Goal: Navigation & Orientation: Understand site structure

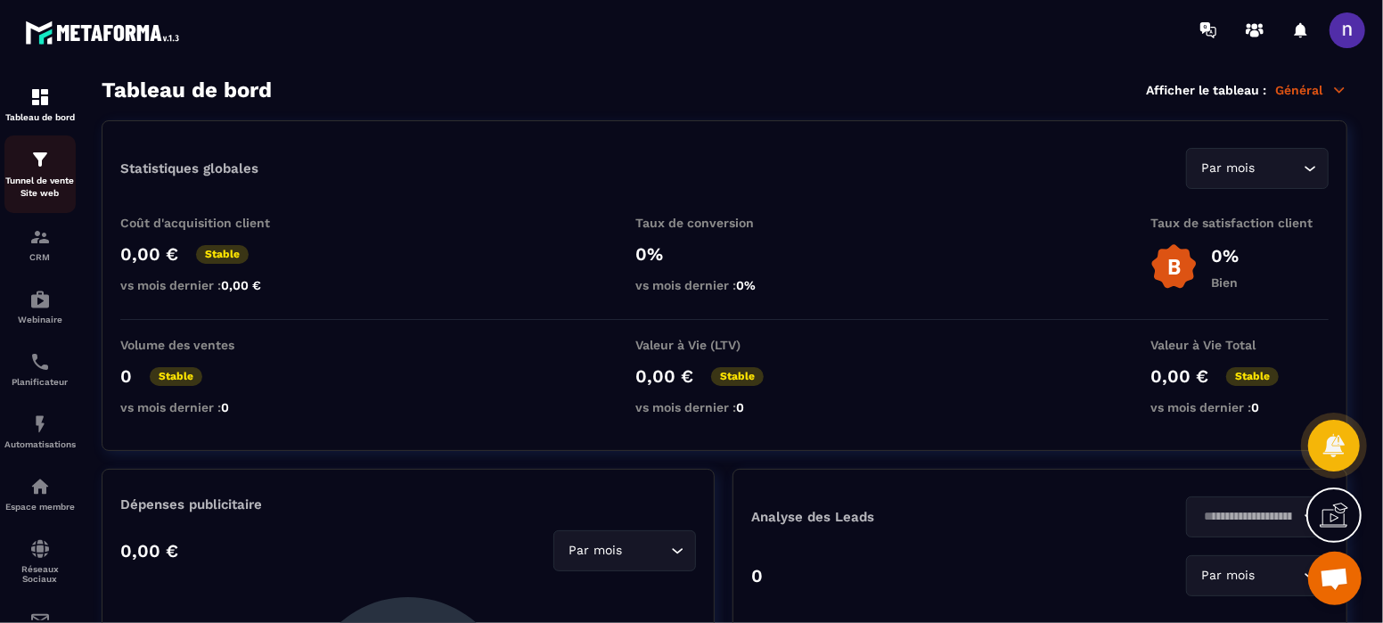
click at [32, 167] on img at bounding box center [39, 159] width 21 height 21
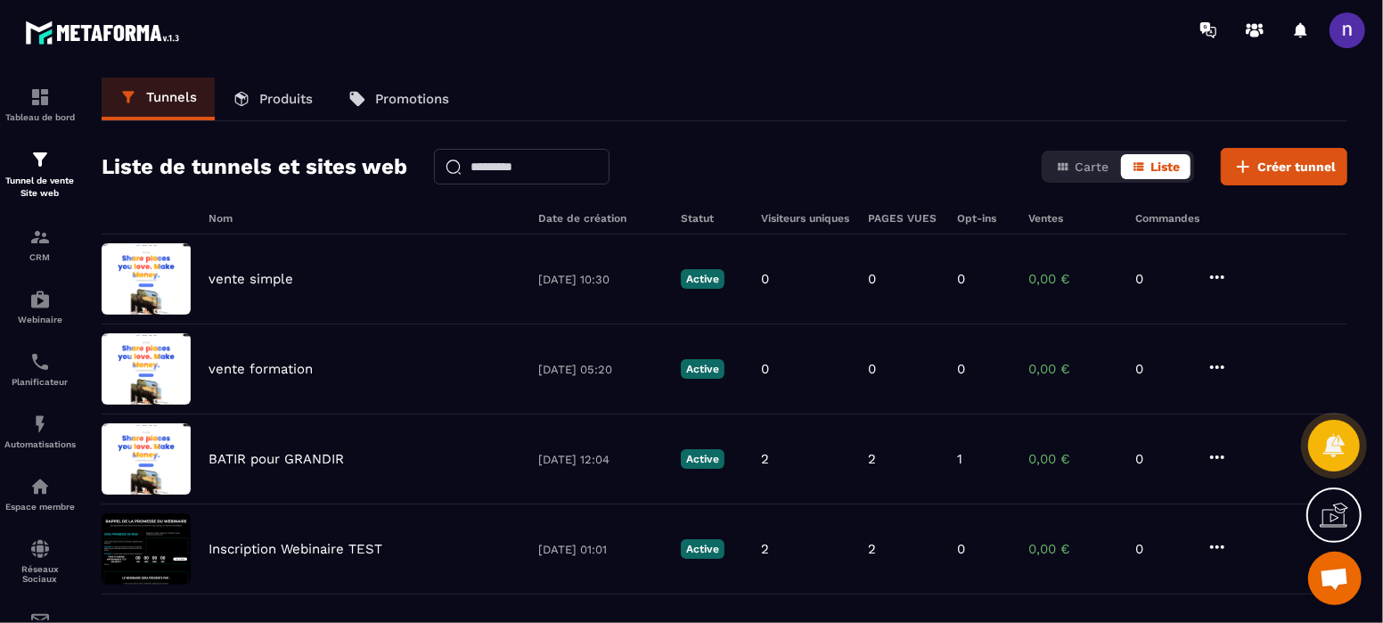
click at [302, 102] on p "Produits" at bounding box center [285, 99] width 53 height 16
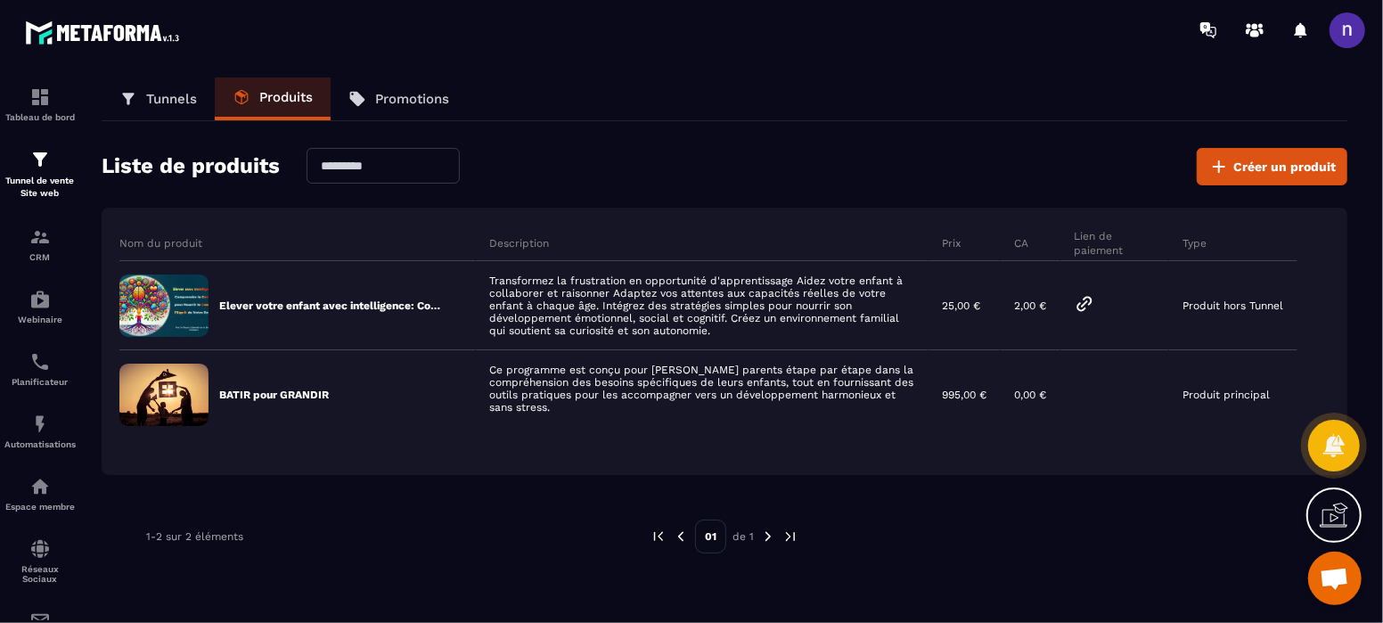
click at [405, 92] on p "Promotions" at bounding box center [412, 99] width 74 height 16
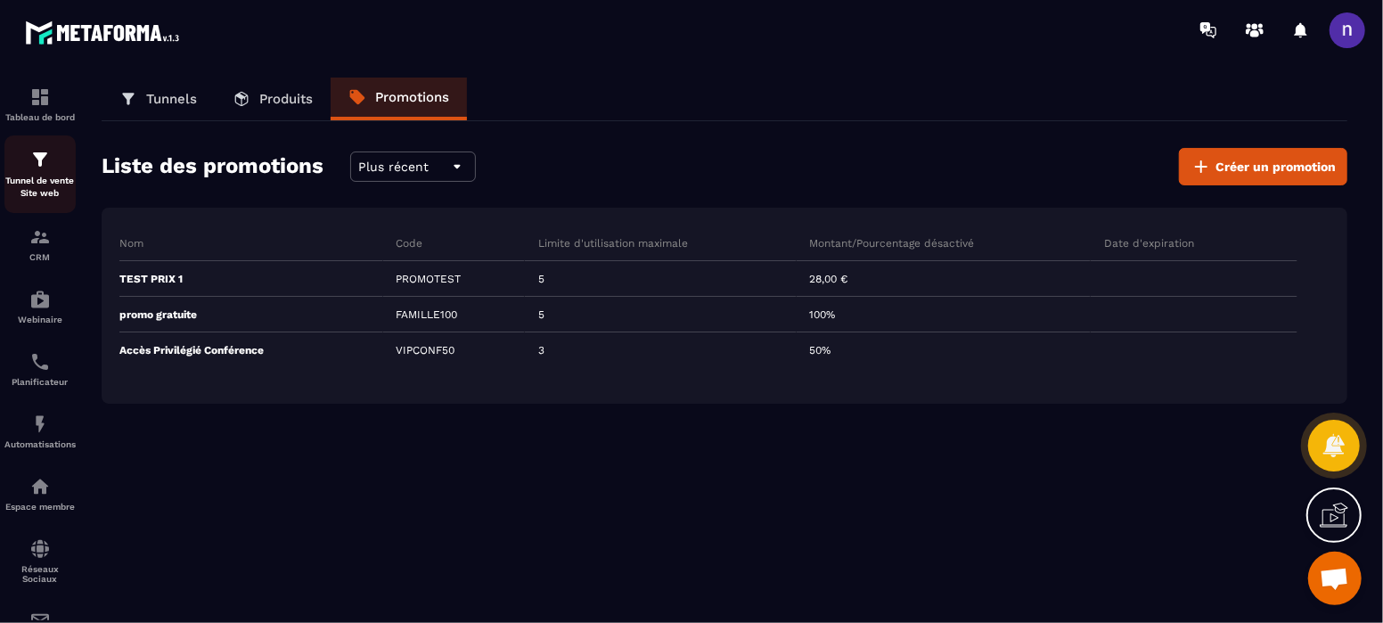
click at [41, 178] on p "Tunnel de vente Site web" at bounding box center [39, 187] width 71 height 25
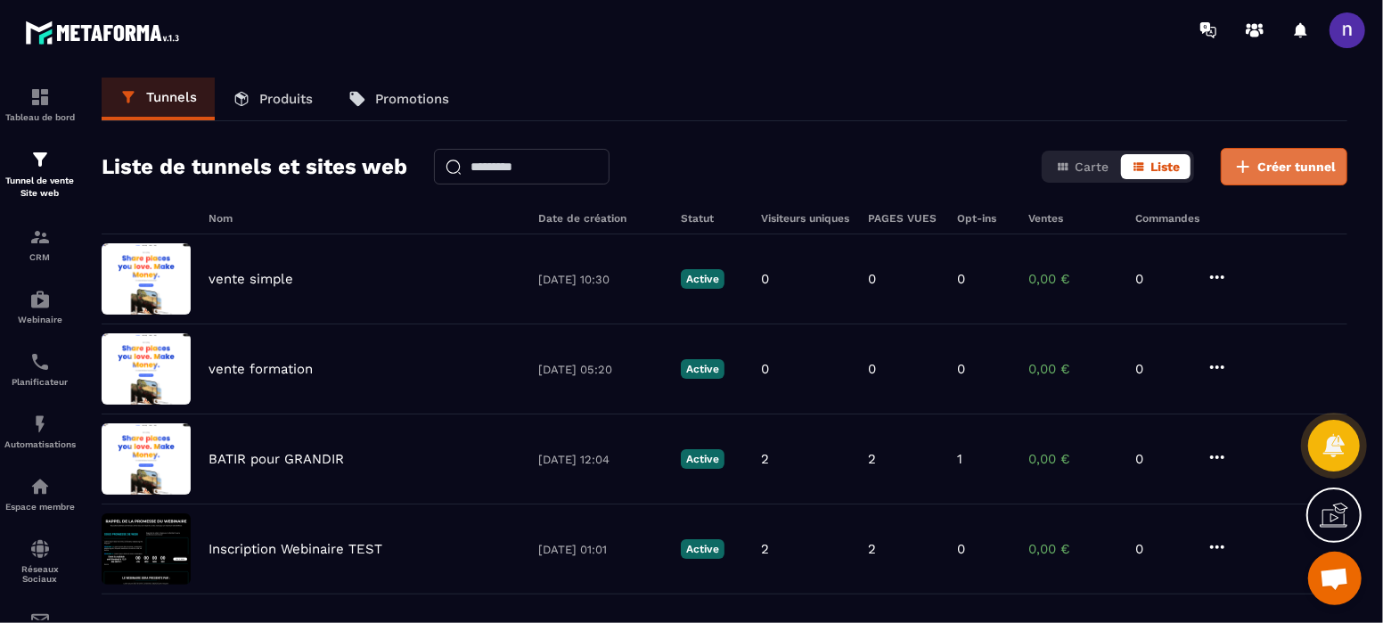
click at [1283, 166] on span "Créer tunnel" at bounding box center [1296, 167] width 78 height 18
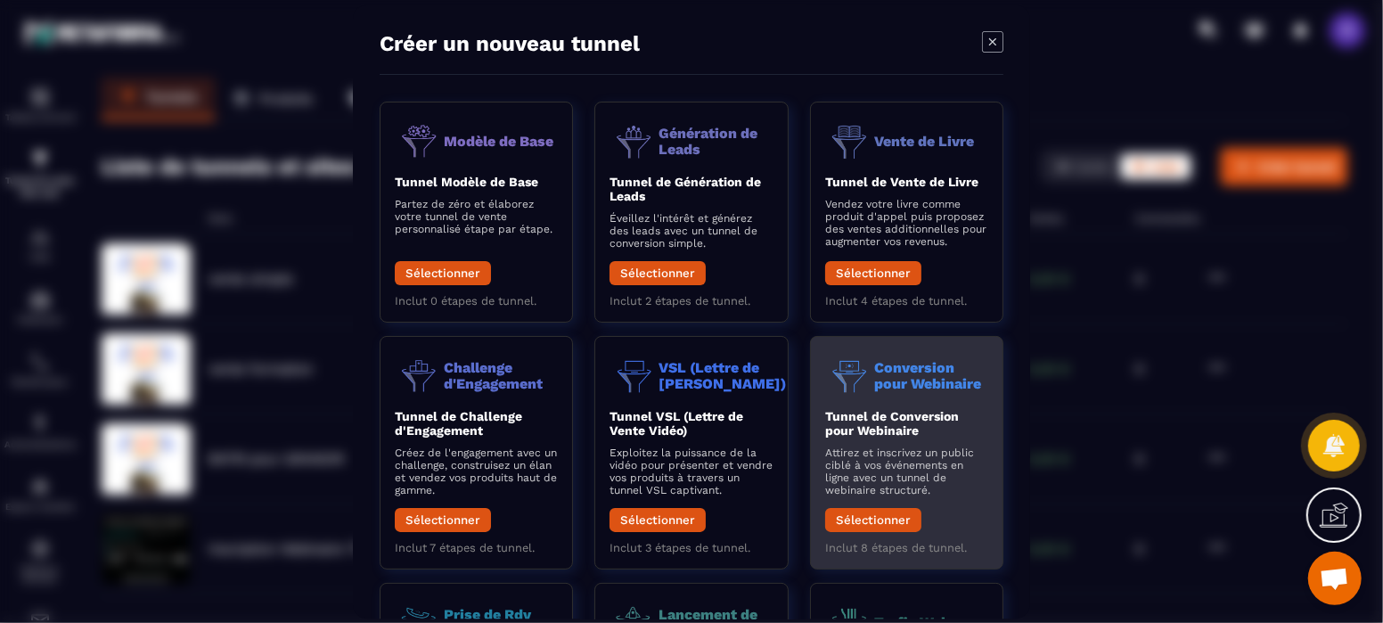
scroll to position [255, 0]
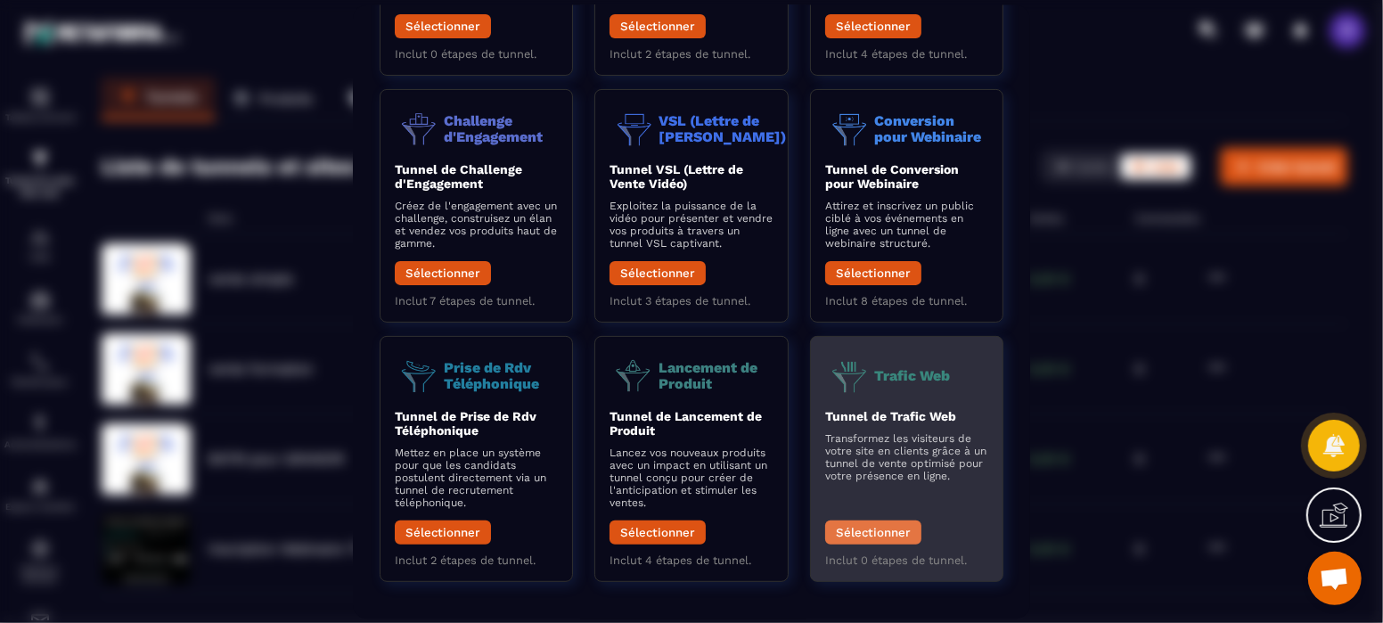
click at [892, 528] on button "Sélectionner" at bounding box center [873, 532] width 96 height 24
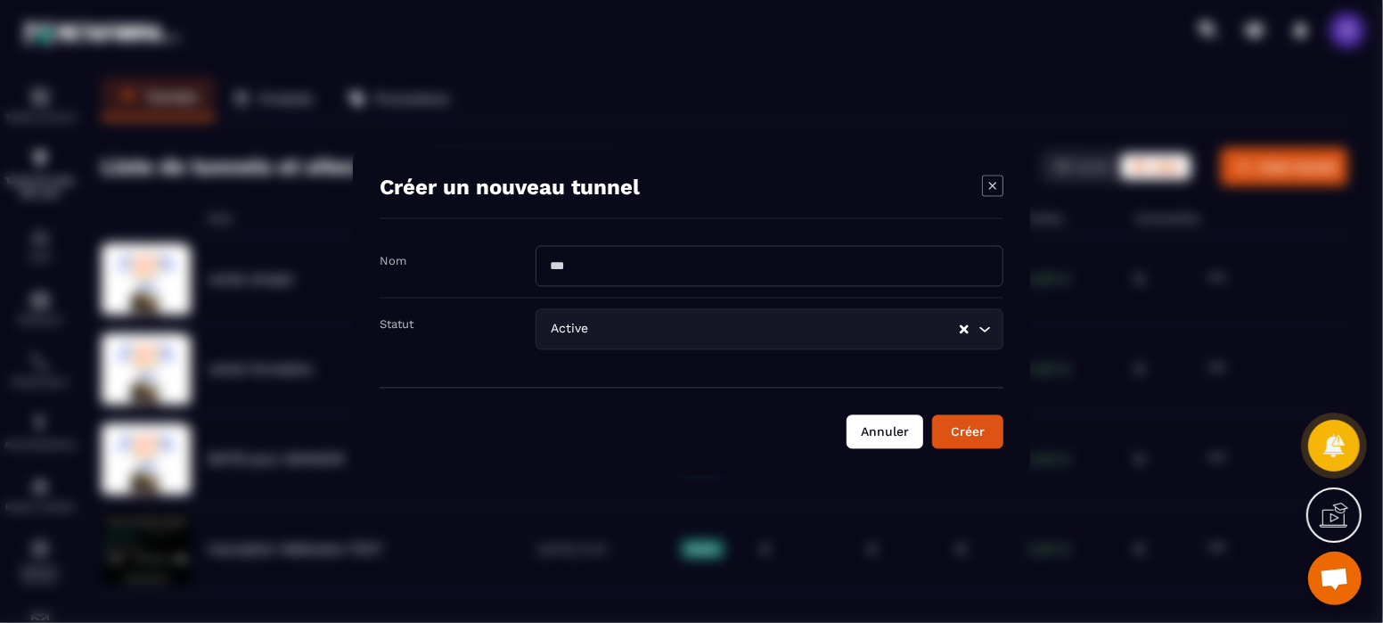
click at [896, 433] on button "Annuler" at bounding box center [885, 431] width 77 height 34
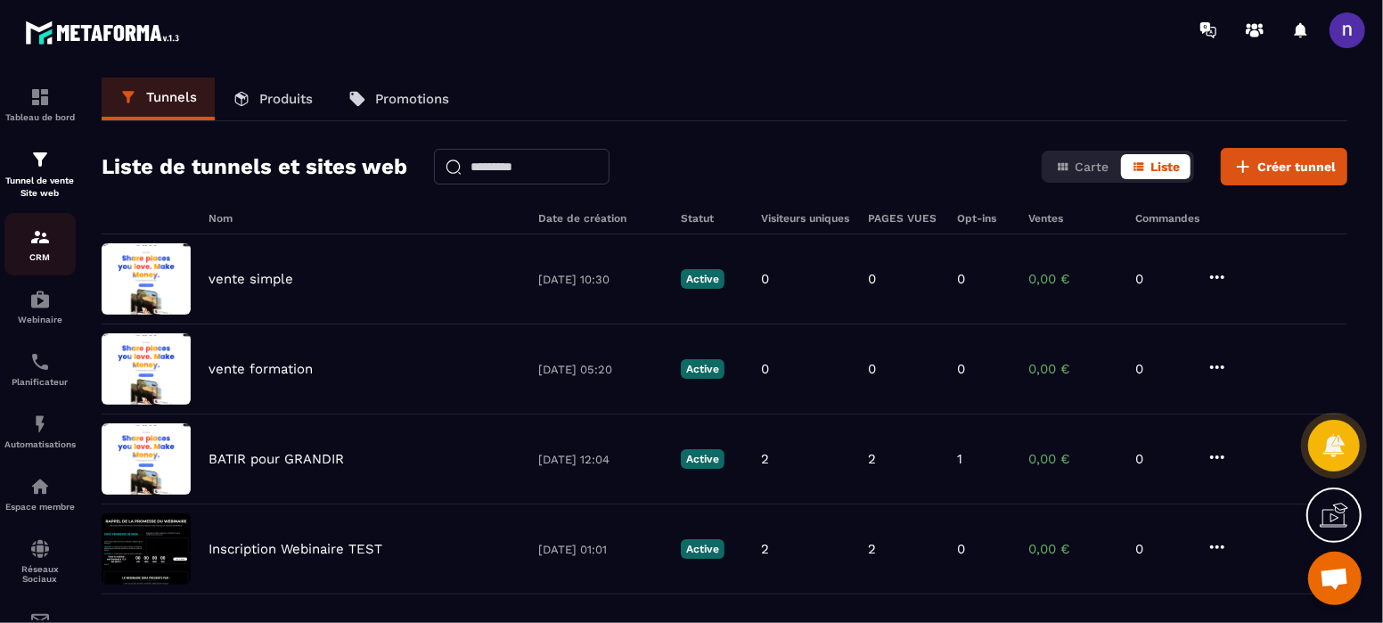
click at [34, 228] on img at bounding box center [39, 236] width 21 height 21
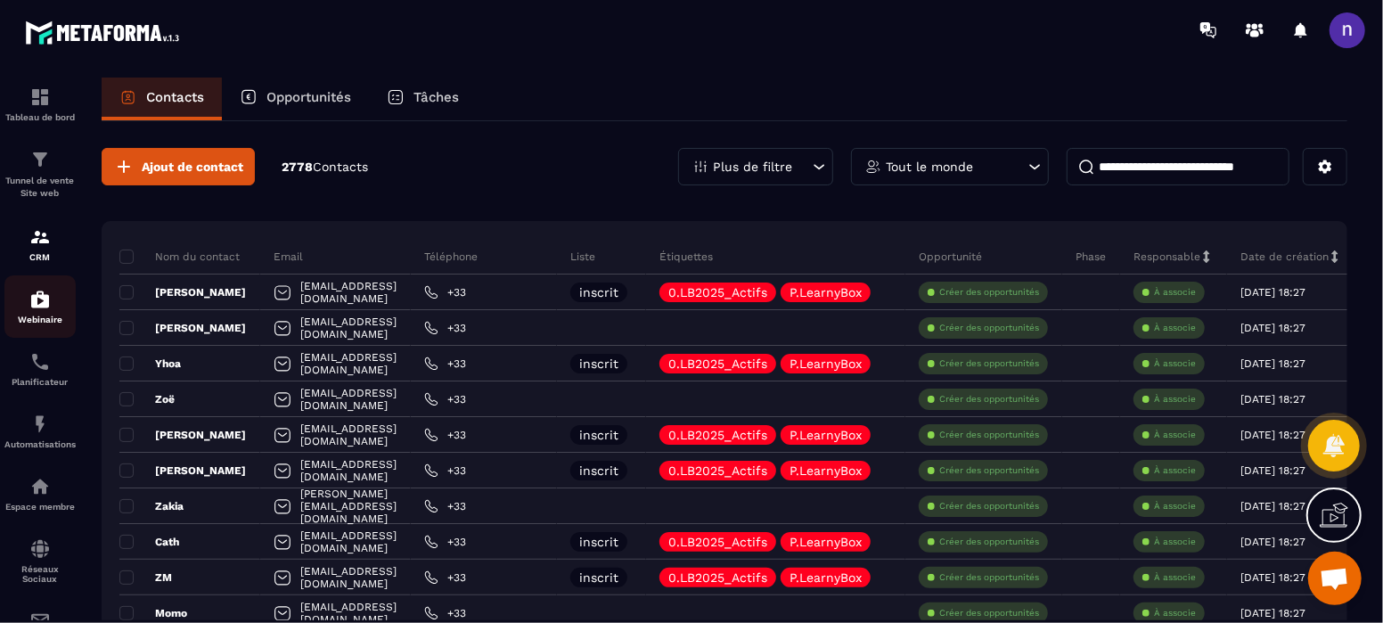
click at [45, 301] on img at bounding box center [39, 299] width 21 height 21
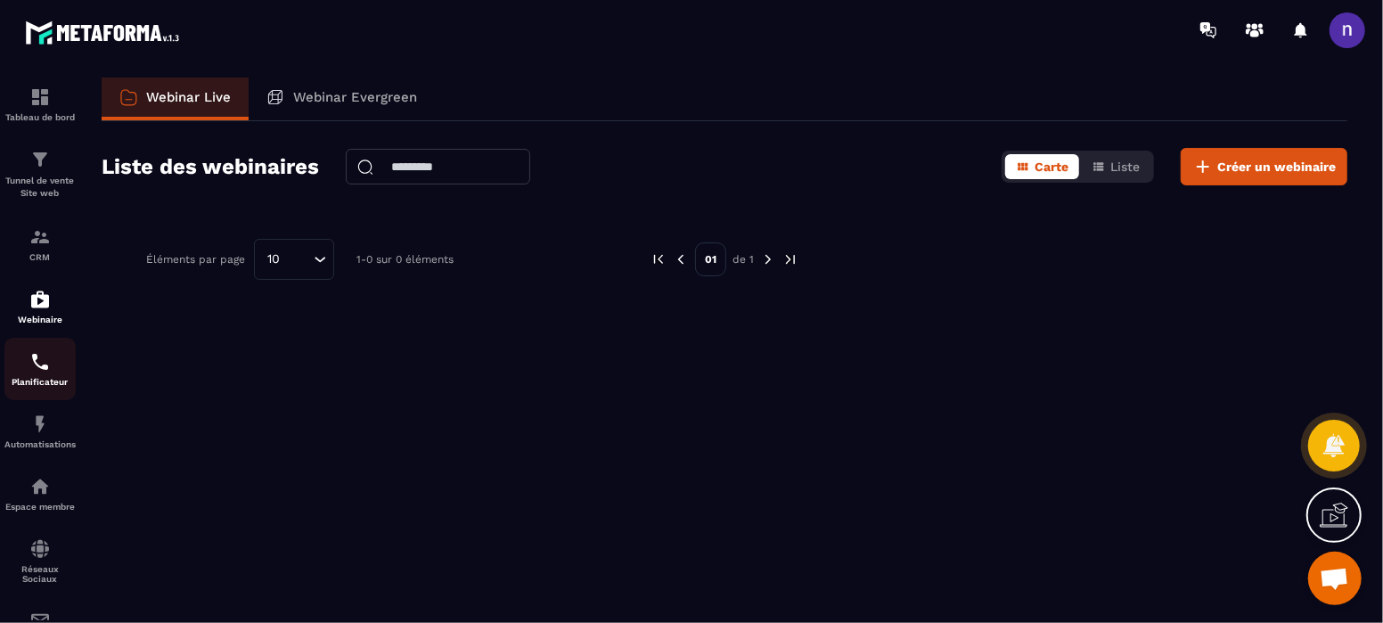
click at [45, 359] on img at bounding box center [39, 361] width 21 height 21
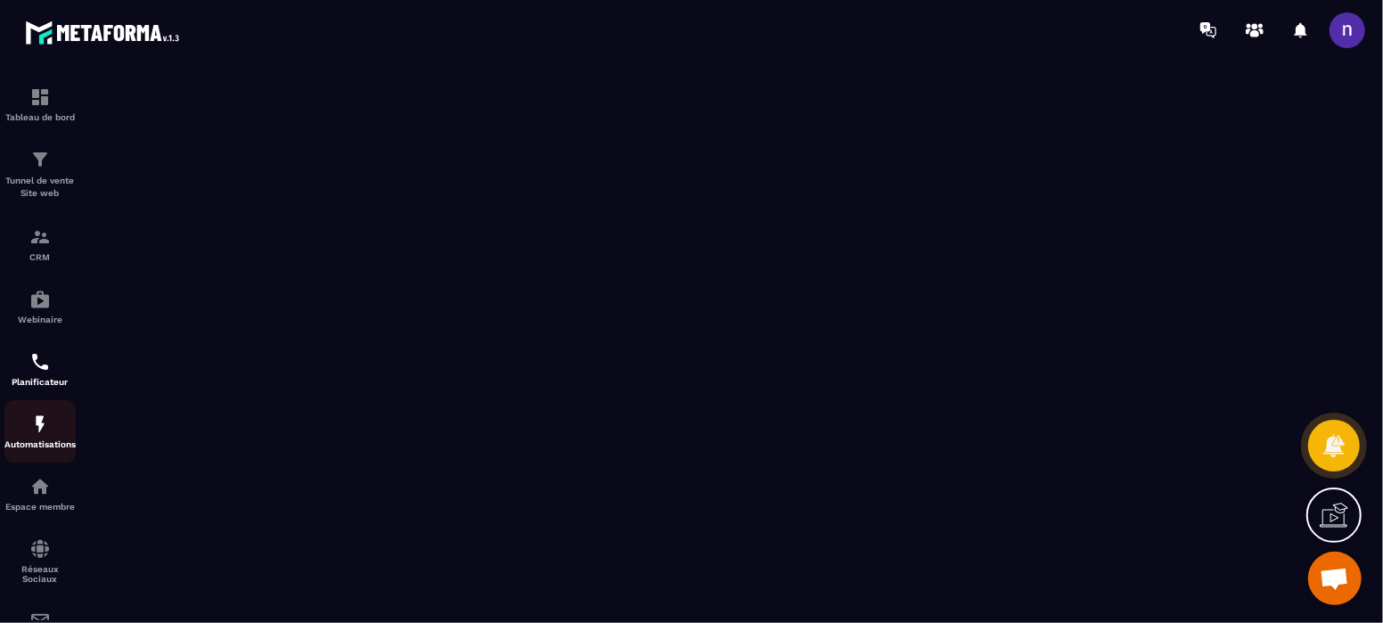
click at [40, 435] on img at bounding box center [39, 423] width 21 height 21
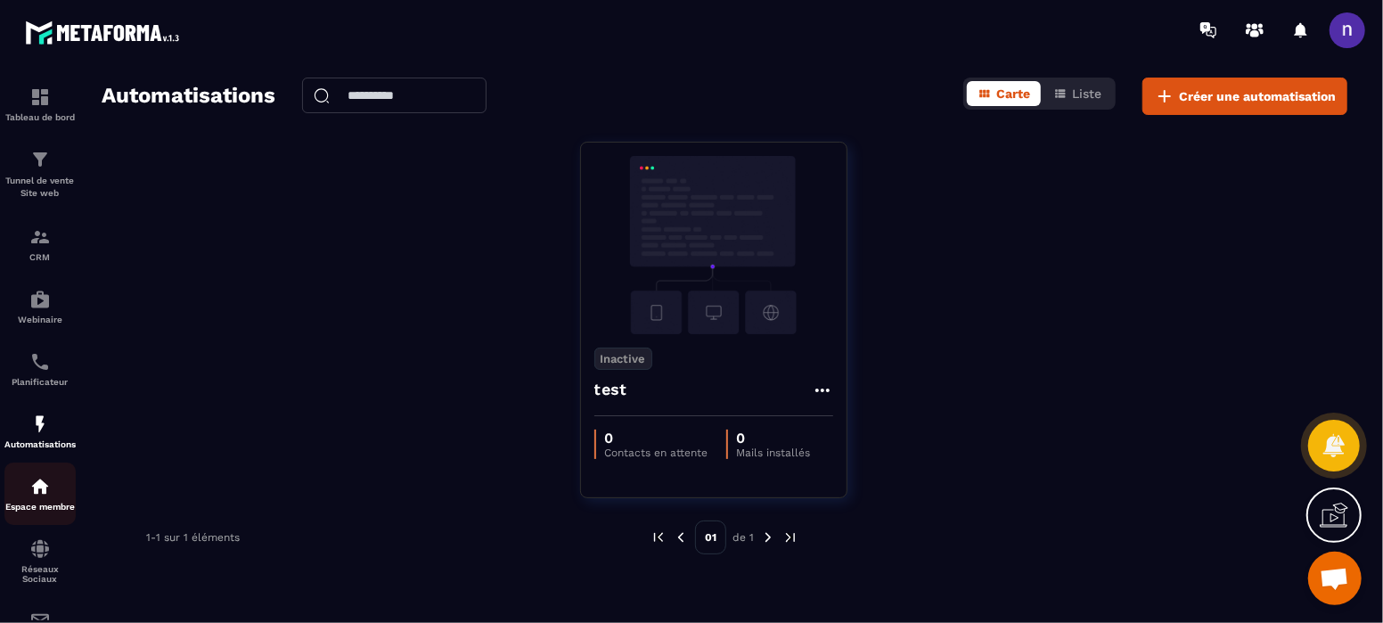
click at [52, 495] on div "Espace membre" at bounding box center [39, 494] width 71 height 36
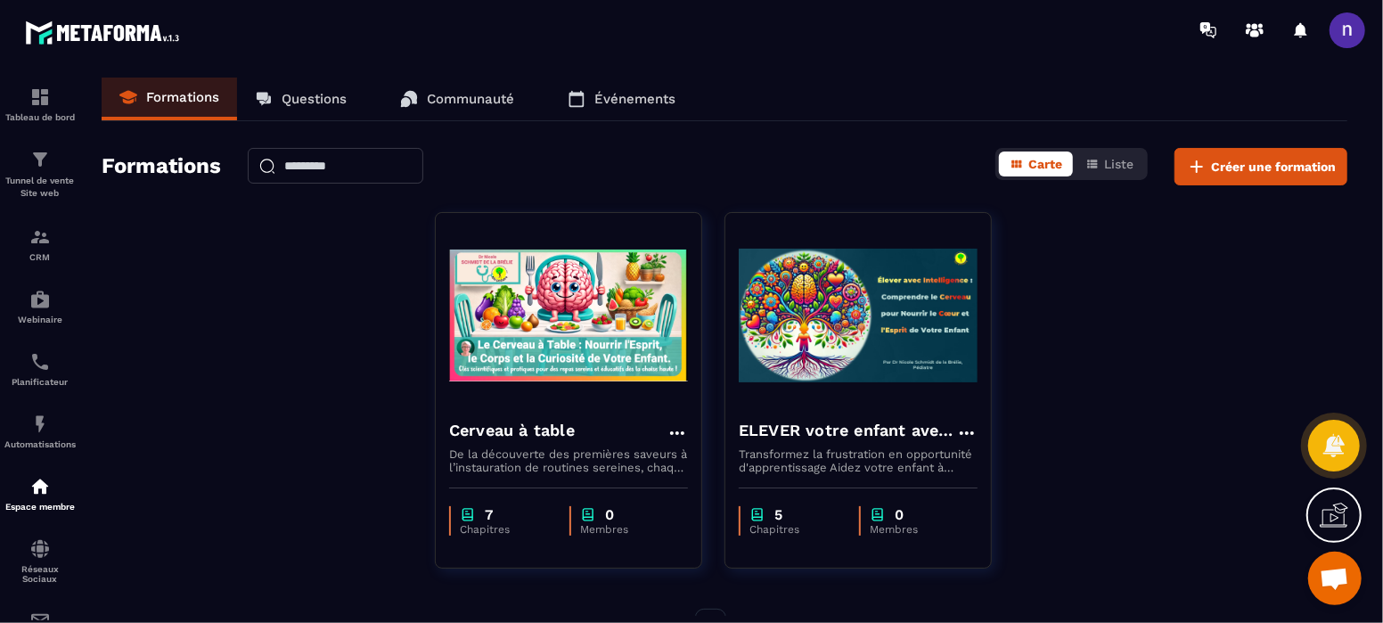
scroll to position [43, 0]
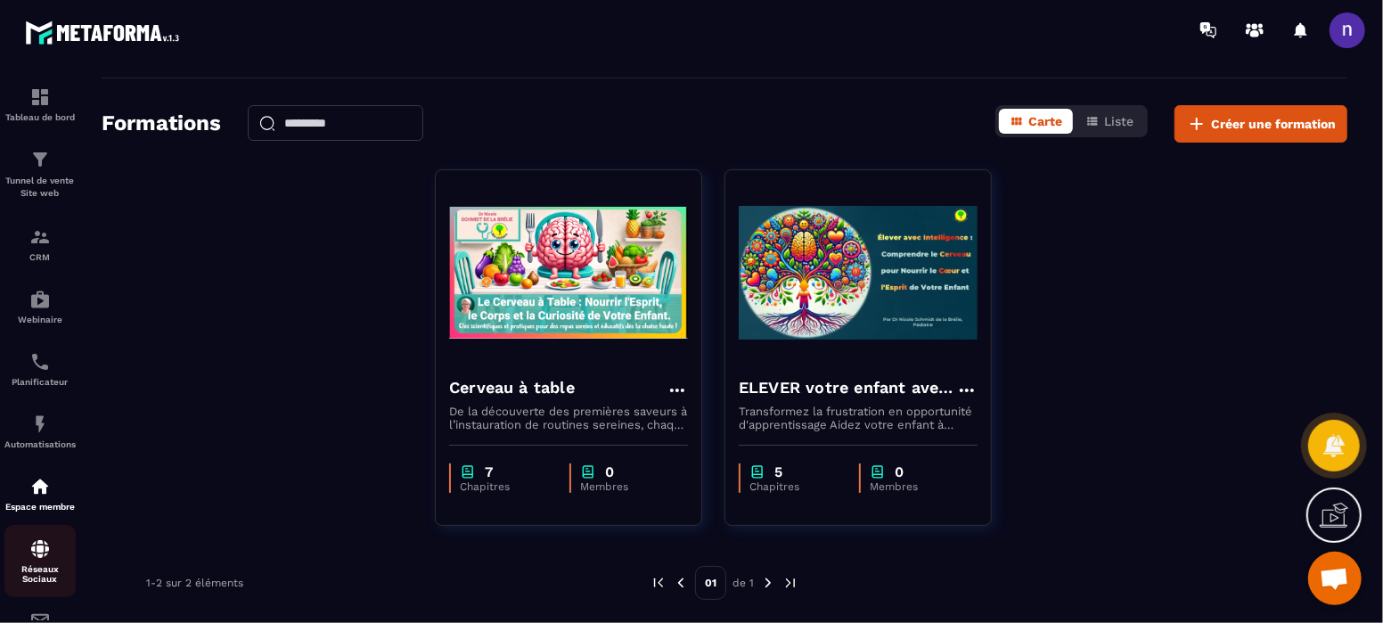
click at [41, 569] on p "Réseaux Sociaux" at bounding box center [39, 574] width 71 height 20
